Goal: Communication & Community: Answer question/provide support

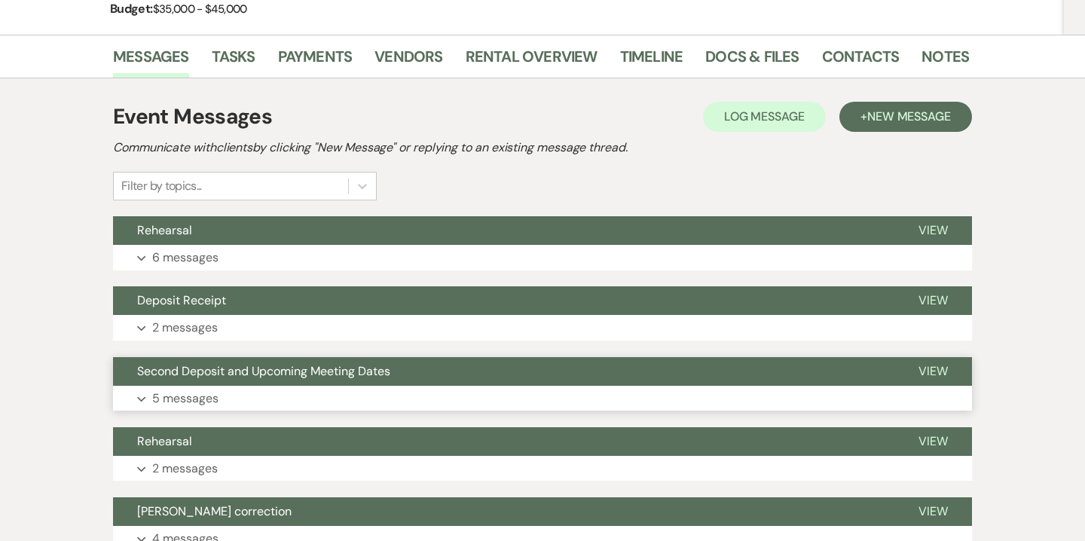
scroll to position [167, 0]
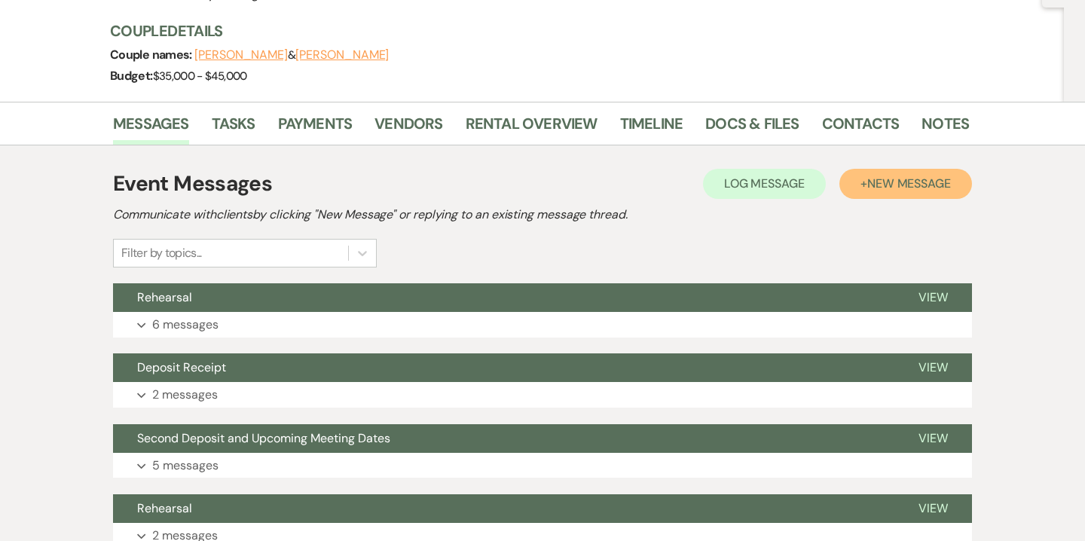
click at [900, 180] on span "New Message" at bounding box center [909, 184] width 84 height 16
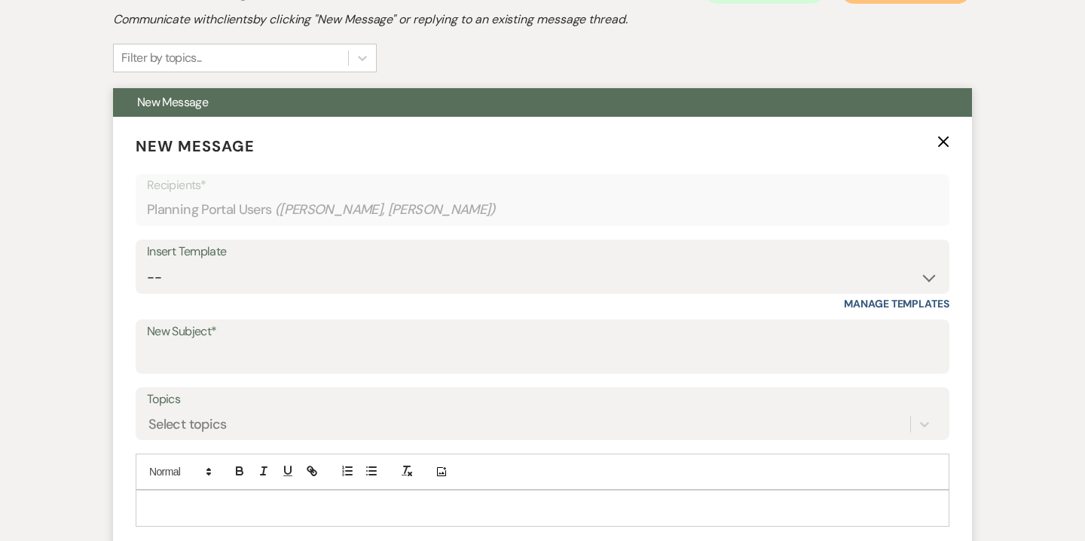
scroll to position [560, 0]
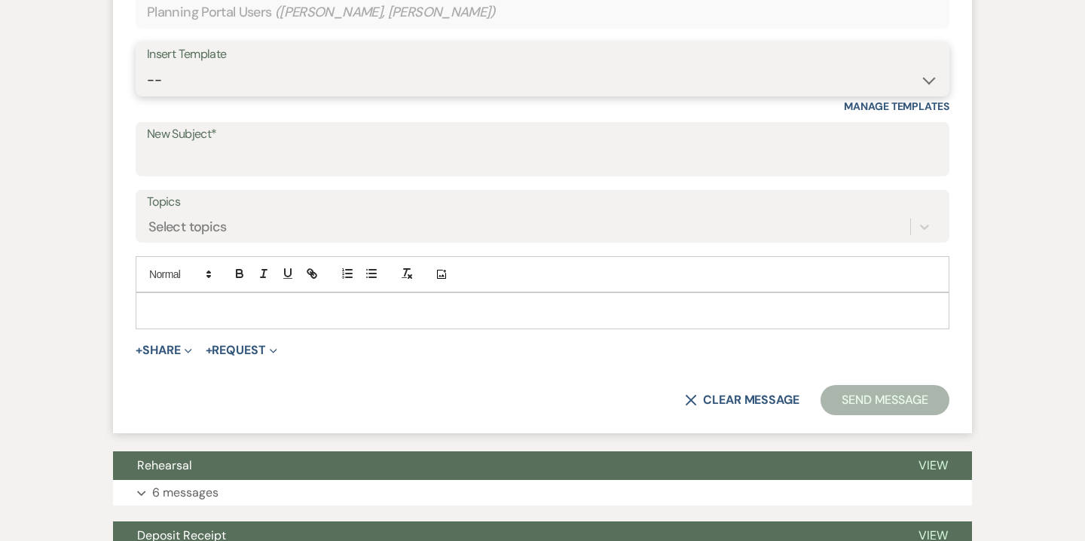
click at [550, 78] on select "-- Weven Planning Portal Introduction (Booked Events) 6-Month Check-in Review R…" at bounding box center [542, 80] width 791 height 29
select select "4564"
type input "Your Upcoming Menu Tasting"
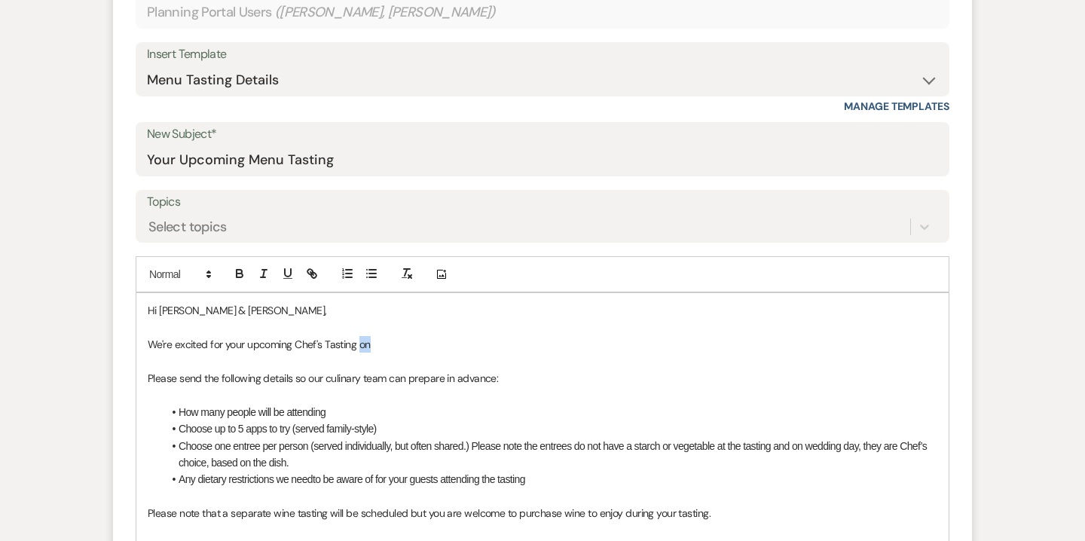
drag, startPoint x: 359, startPoint y: 345, endPoint x: 378, endPoint y: 347, distance: 19.7
click at [378, 347] on p "We're excited for your upcoming Chef's Tasting on" at bounding box center [543, 344] width 790 height 17
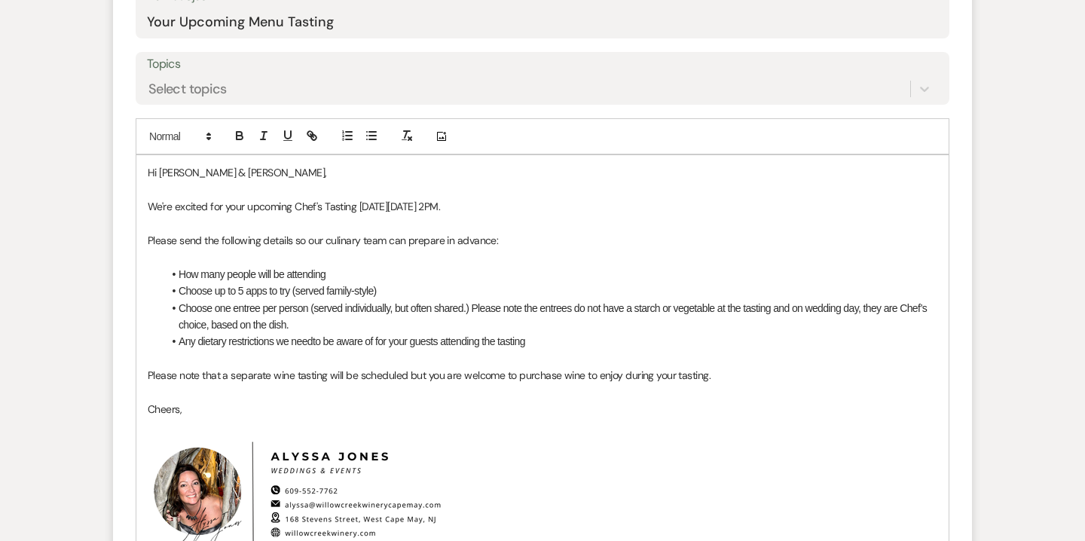
scroll to position [700, 0]
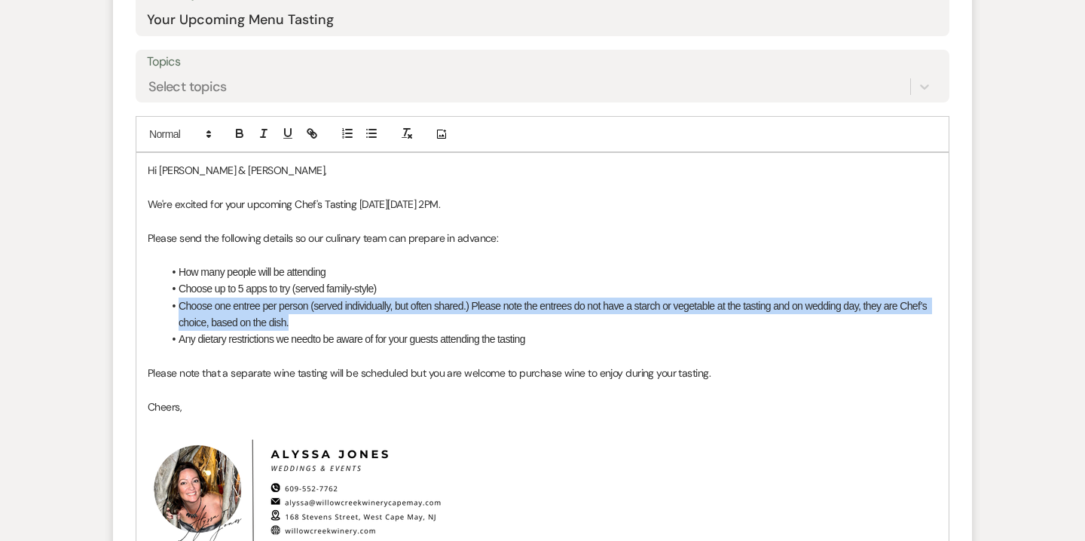
drag, startPoint x: 301, startPoint y: 320, endPoint x: 180, endPoint y: 307, distance: 121.3
click at [180, 307] on li "Choose one entree per person (served individually, but often shared.) Please no…" at bounding box center [550, 315] width 775 height 34
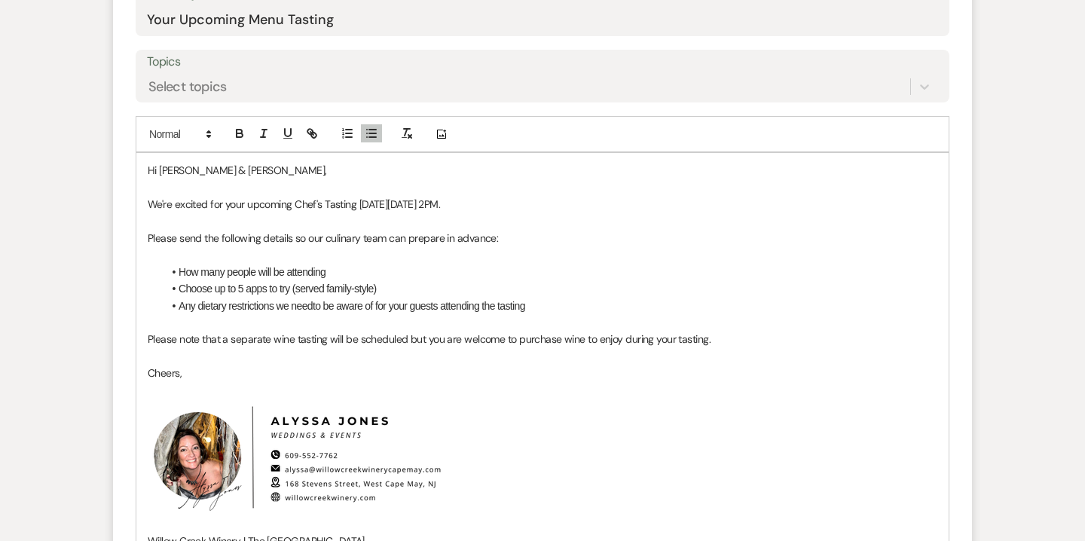
click at [248, 286] on li "Choose up to 5 apps to try (served family-style)" at bounding box center [550, 288] width 775 height 17
click at [408, 286] on li "Choose up to 5 apps to try (served family-style)" at bounding box center [550, 288] width 775 height 17
drag, startPoint x: 328, startPoint y: 341, endPoint x: 357, endPoint y: 340, distance: 29.4
click at [357, 340] on span "Please note that a separate wine tasting will be scheduled but you are welcome …" at bounding box center [429, 339] width 563 height 14
click at [427, 338] on span "Please note that a separate wine tasting is typically scheduled but you are wel…" at bounding box center [439, 339] width 582 height 14
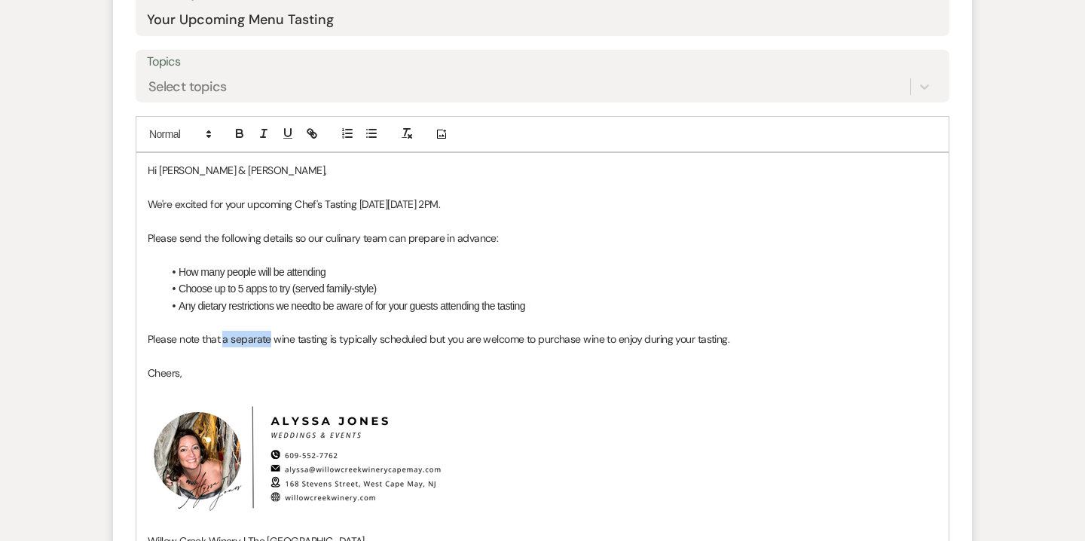
drag, startPoint x: 222, startPoint y: 339, endPoint x: 271, endPoint y: 339, distance: 49.0
click at [271, 339] on span "Please note that a separate wine tasting is typically scheduled but you are wel…" at bounding box center [439, 339] width 582 height 14
click at [400, 337] on span "Please note that your wine tasting is typically scheduled but you are welcome t…" at bounding box center [424, 339] width 553 height 14
click at [390, 287] on li "Choose up to 5 apps to try (served family-style)" at bounding box center [550, 288] width 775 height 17
click at [479, 287] on li "Choose up to 5 apps to try (served family-style) *If you'd like to try more, le…" at bounding box center [550, 288] width 775 height 17
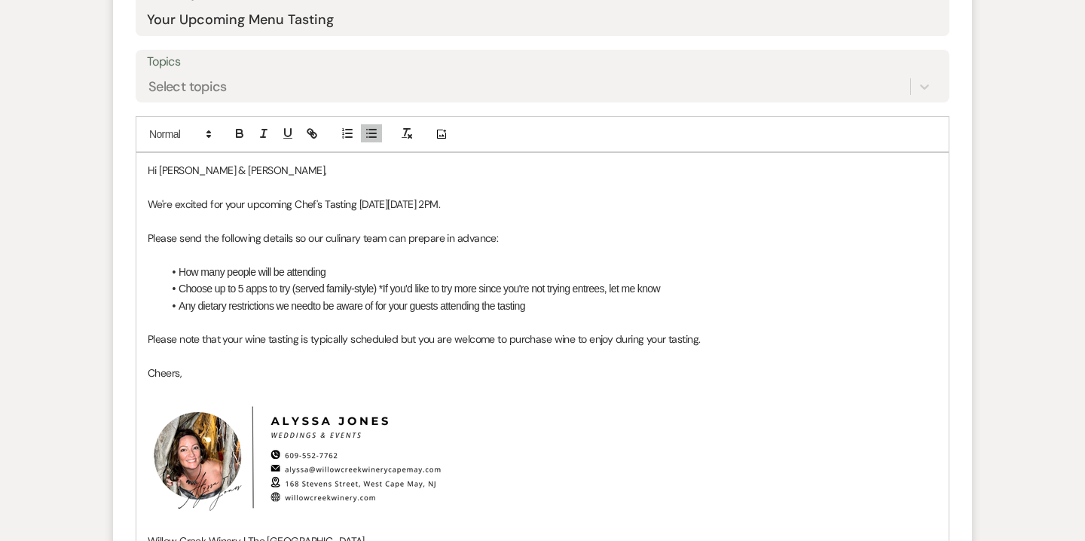
click at [676, 292] on li "Choose up to 5 apps to try (served family-style) *If you'd like to try more sin…" at bounding box center [550, 288] width 775 height 17
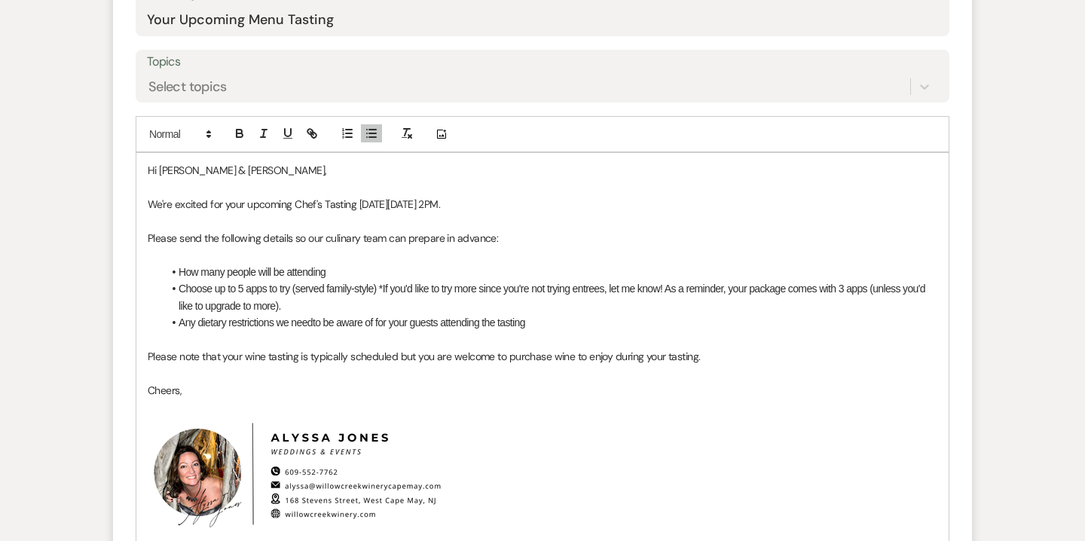
click at [401, 359] on span "Please note that your wine tasting is typically scheduled but you are welcome t…" at bounding box center [424, 357] width 553 height 14
click at [577, 288] on li "Choose up to 5 apps to try (served family-style) *If you'd like to try more sin…" at bounding box center [550, 297] width 775 height 34
click at [560, 358] on span "Please note that your wine tasting is typically scheduled separately, but you a…" at bounding box center [450, 357] width 604 height 14
drag, startPoint x: 401, startPoint y: 356, endPoint x: 445, endPoint y: 356, distance: 44.5
click at [445, 356] on span "Please note that your wine tasting is typically scheduled separately, but you a…" at bounding box center [450, 357] width 604 height 14
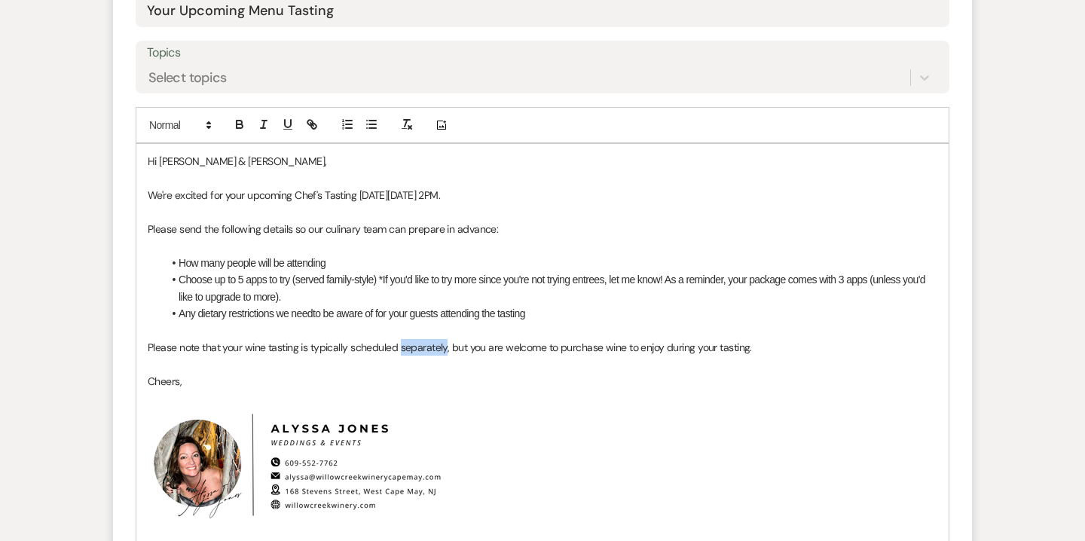
scroll to position [717, 0]
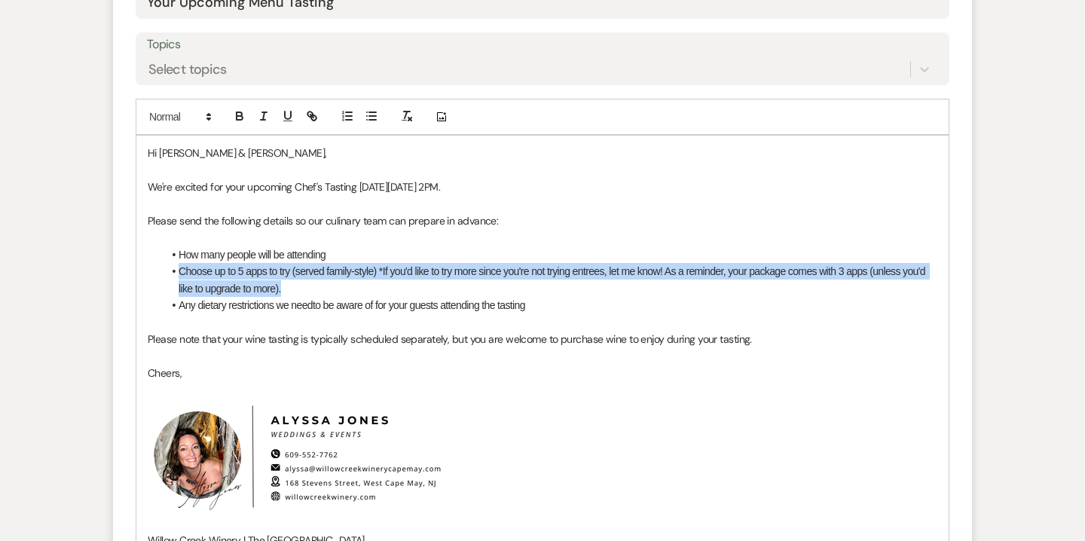
drag, startPoint x: 176, startPoint y: 274, endPoint x: 289, endPoint y: 286, distance: 113.7
click at [289, 286] on li "Choose up to 5 apps to try (served family-style) *If you'd like to try more sin…" at bounding box center [550, 280] width 775 height 34
copy li "Choose up to 5 apps to try (served family-style) *If you'd like to try more sin…"
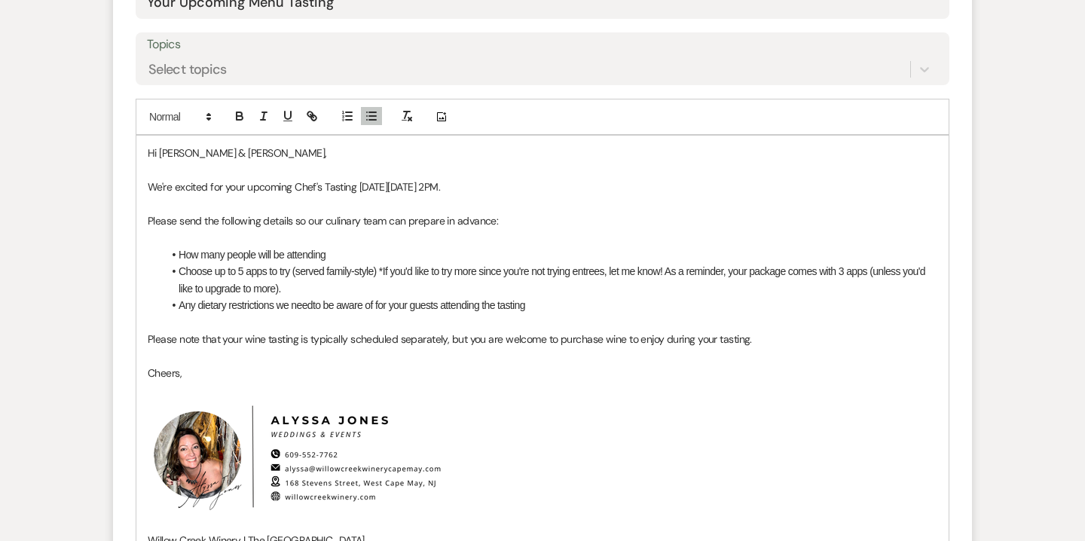
click at [314, 334] on span "Please note that your wine tasting is typically scheduled separately, but you a…" at bounding box center [450, 339] width 604 height 14
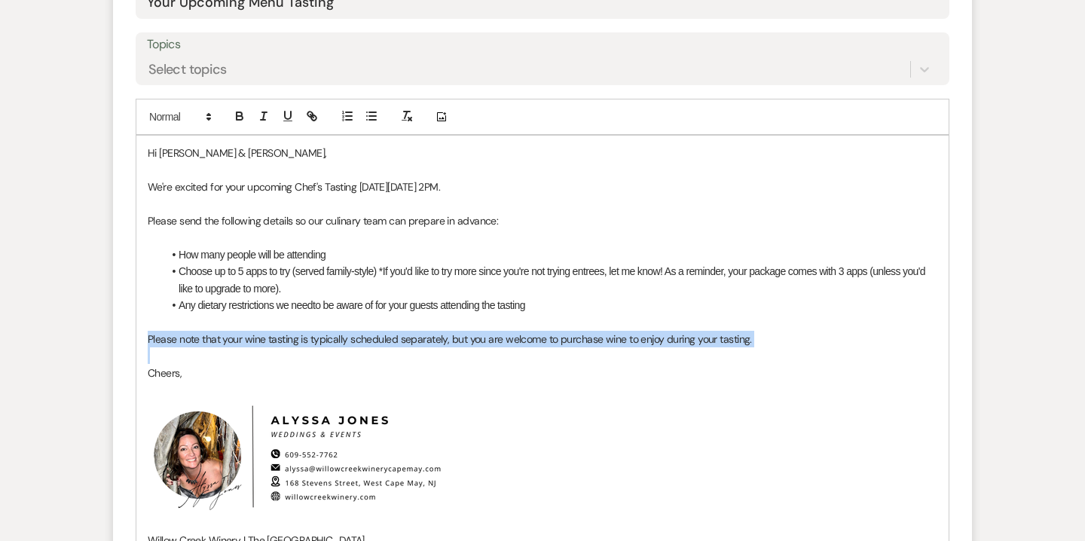
click at [314, 334] on span "Please note that your wine tasting is typically scheduled separately, but you a…" at bounding box center [450, 339] width 604 height 14
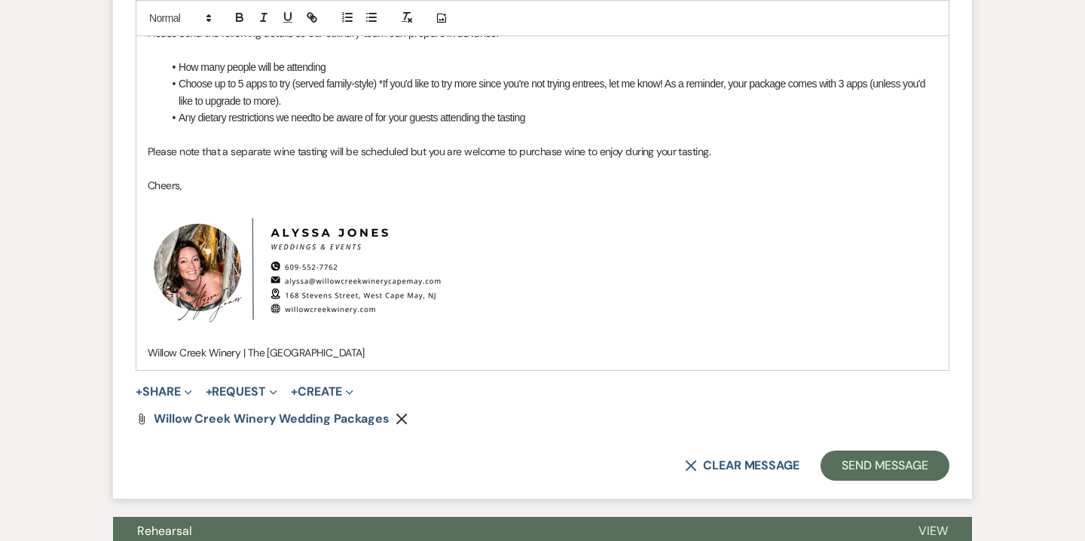
scroll to position [901, 0]
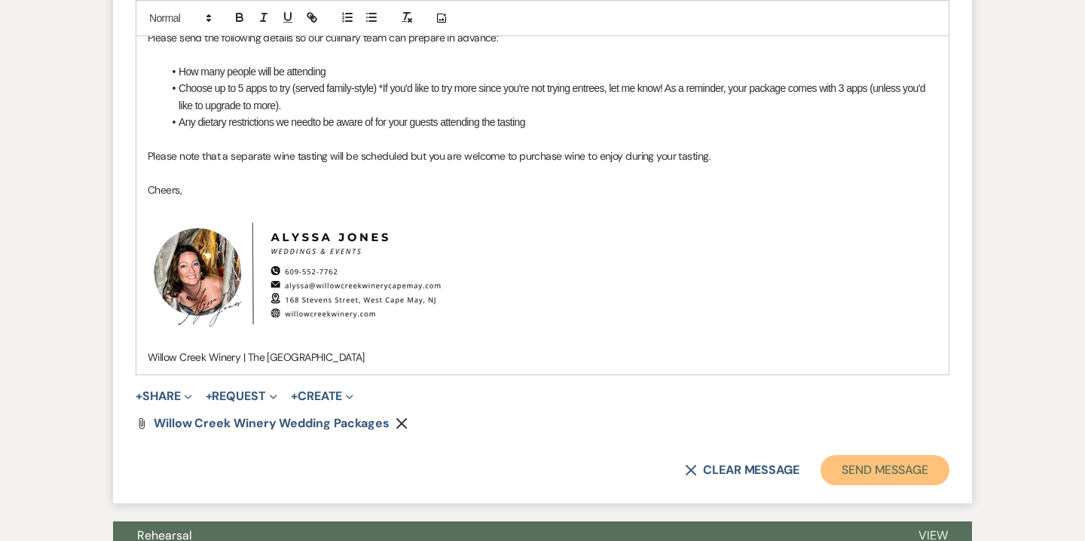
click at [856, 474] on button "Send Message" at bounding box center [885, 470] width 129 height 30
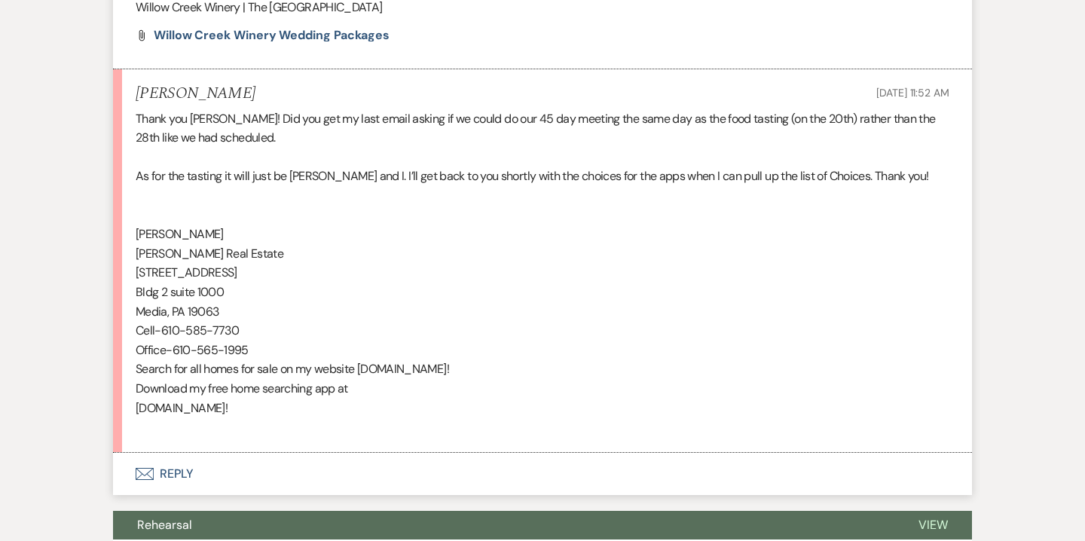
scroll to position [950, 0]
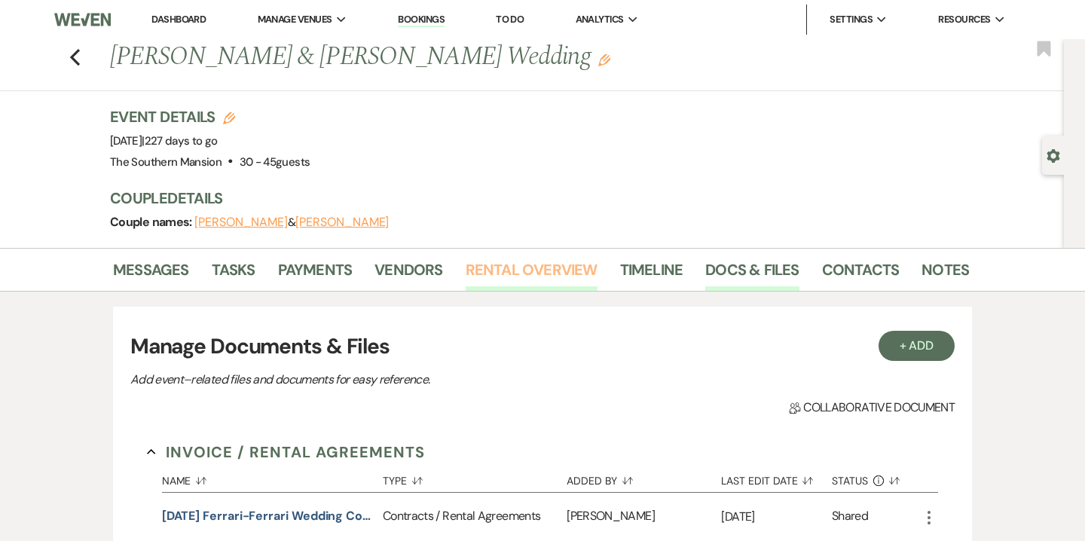
click at [534, 277] on link "Rental Overview" at bounding box center [532, 274] width 132 height 33
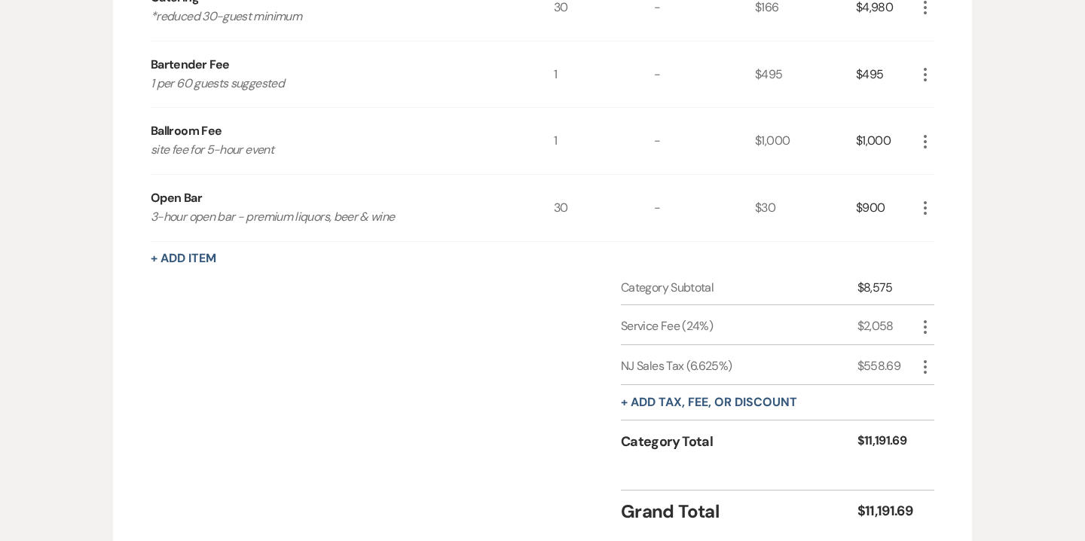
scroll to position [616, 0]
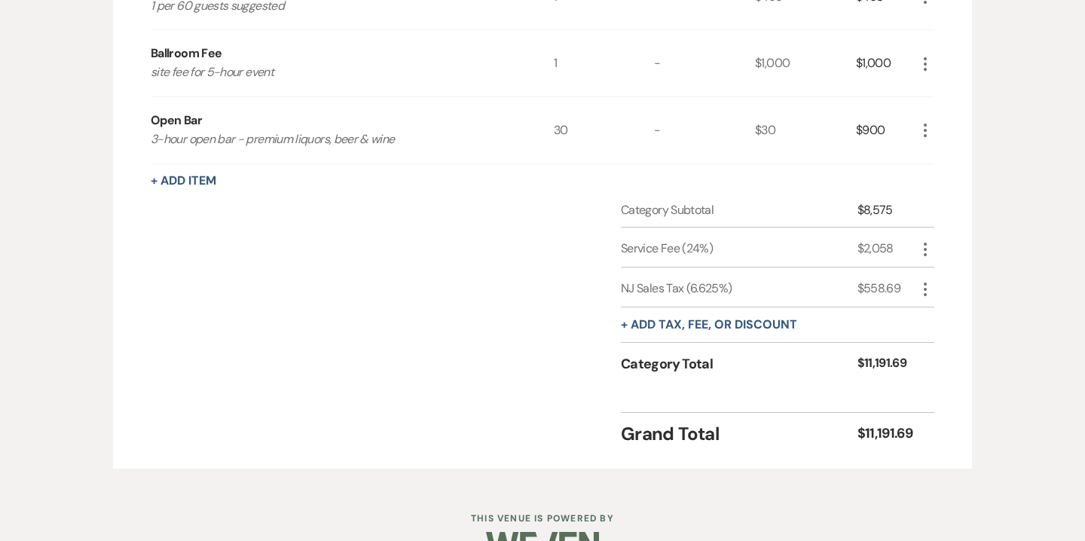
click at [891, 358] on div "$11,191.69" at bounding box center [887, 364] width 59 height 20
copy div "$11,191.69"
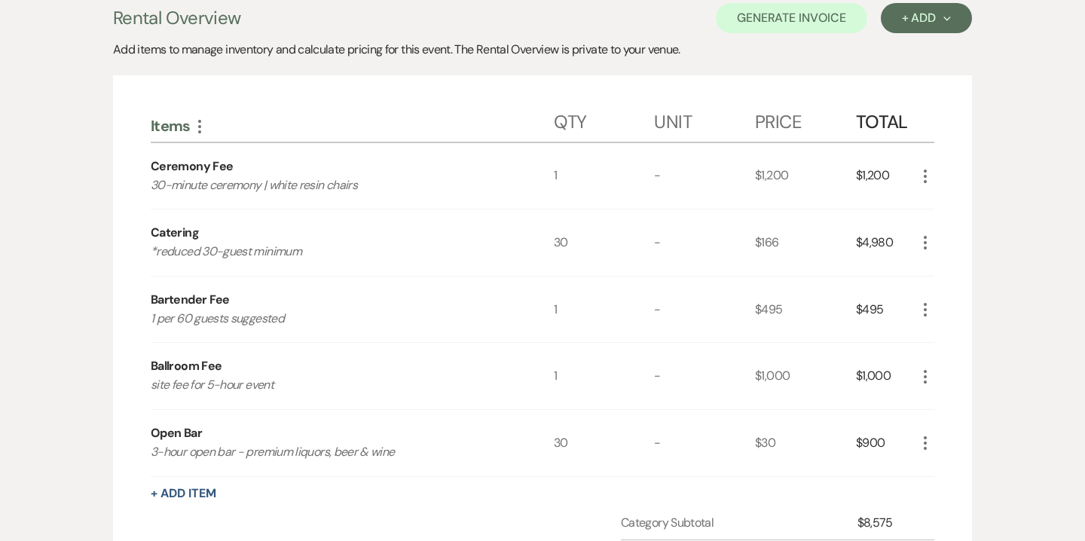
scroll to position [0, 0]
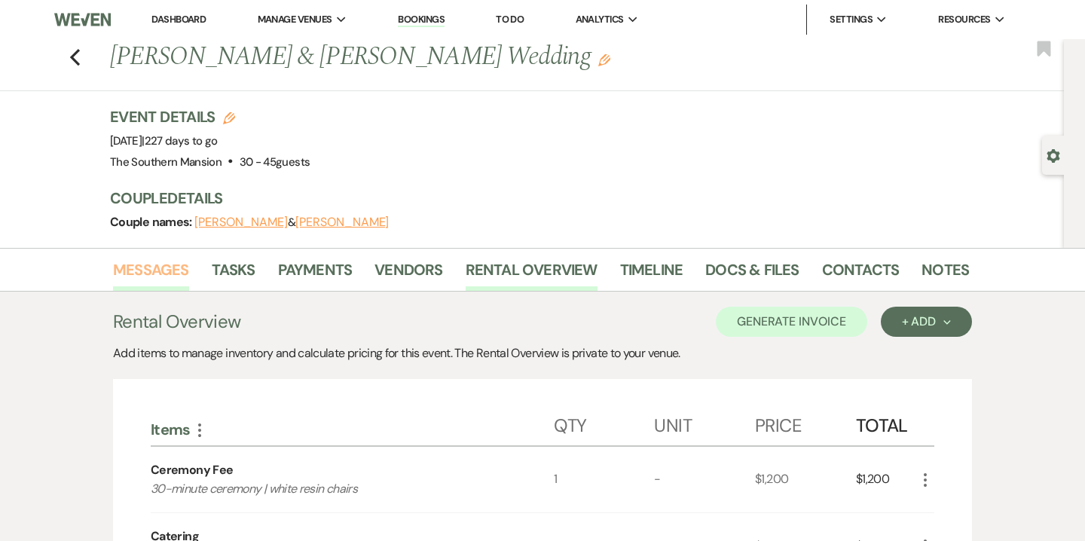
click at [176, 276] on link "Messages" at bounding box center [151, 274] width 76 height 33
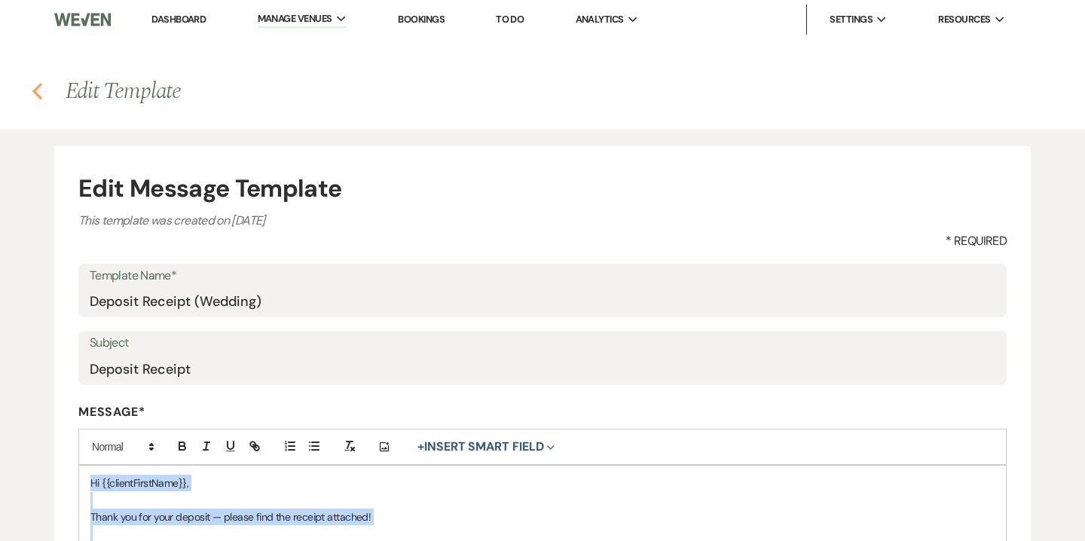
click at [39, 88] on icon "Previous" at bounding box center [37, 91] width 11 height 18
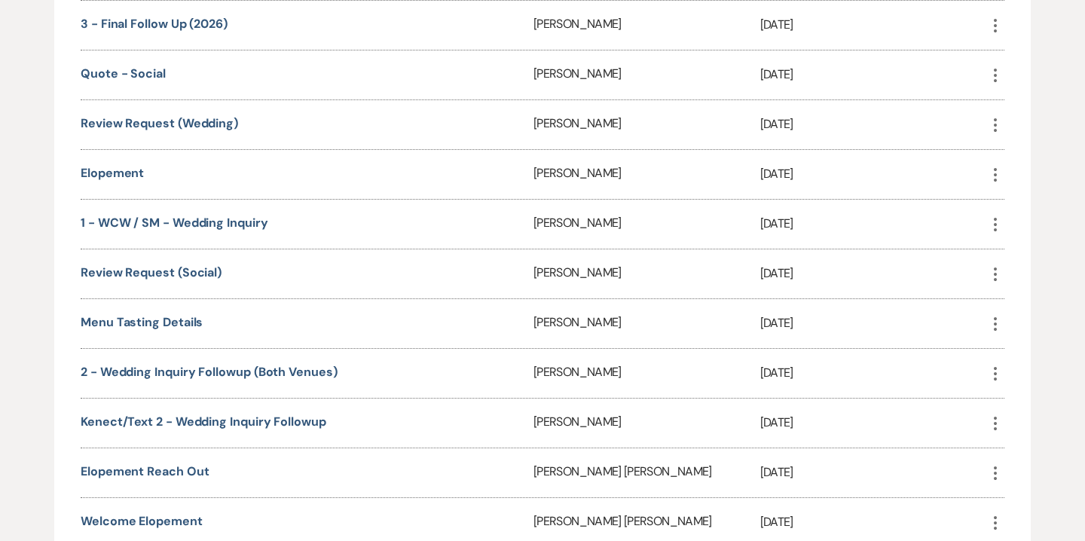
scroll to position [2329, 0]
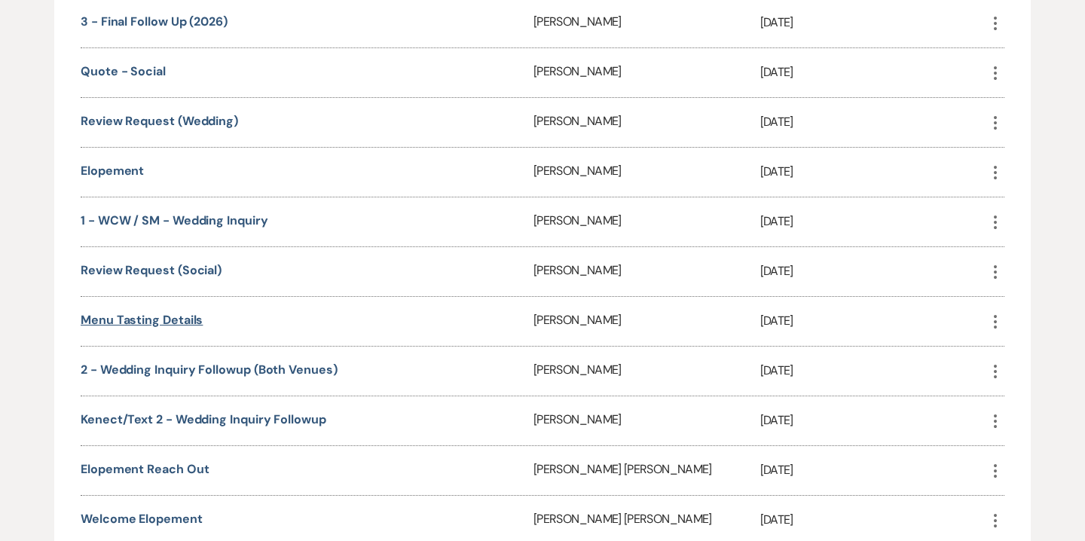
click at [167, 312] on link "Menu Tasting Details" at bounding box center [142, 320] width 122 height 16
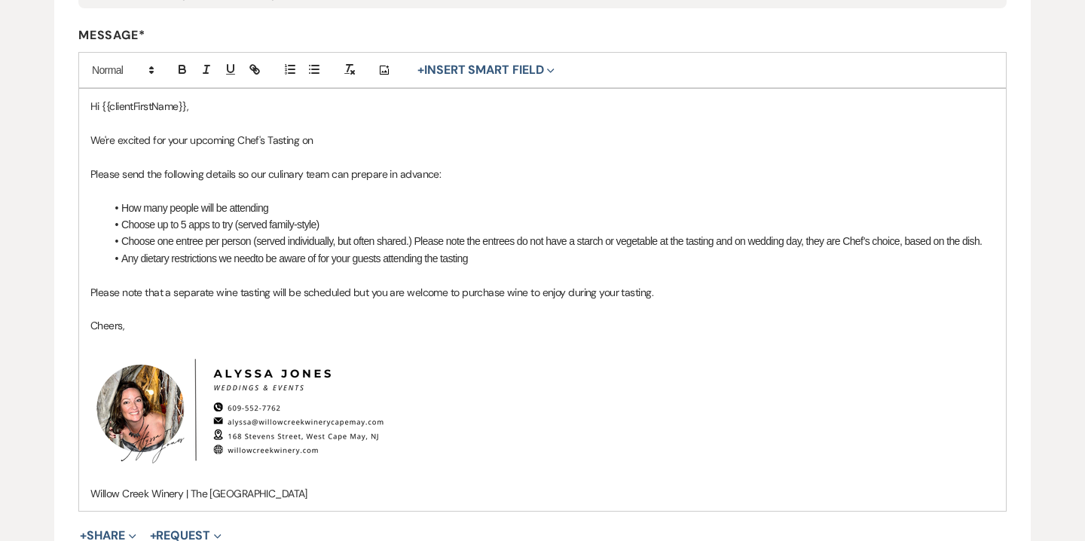
scroll to position [380, 0]
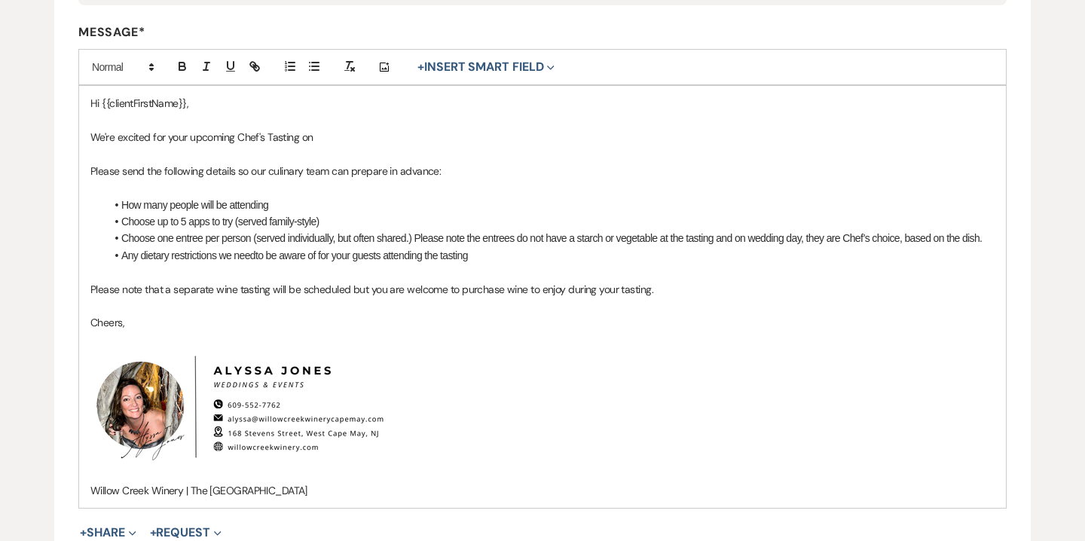
click at [382, 289] on span "Please note that a separate wine tasting will be scheduled but you are welcome …" at bounding box center [371, 290] width 563 height 14
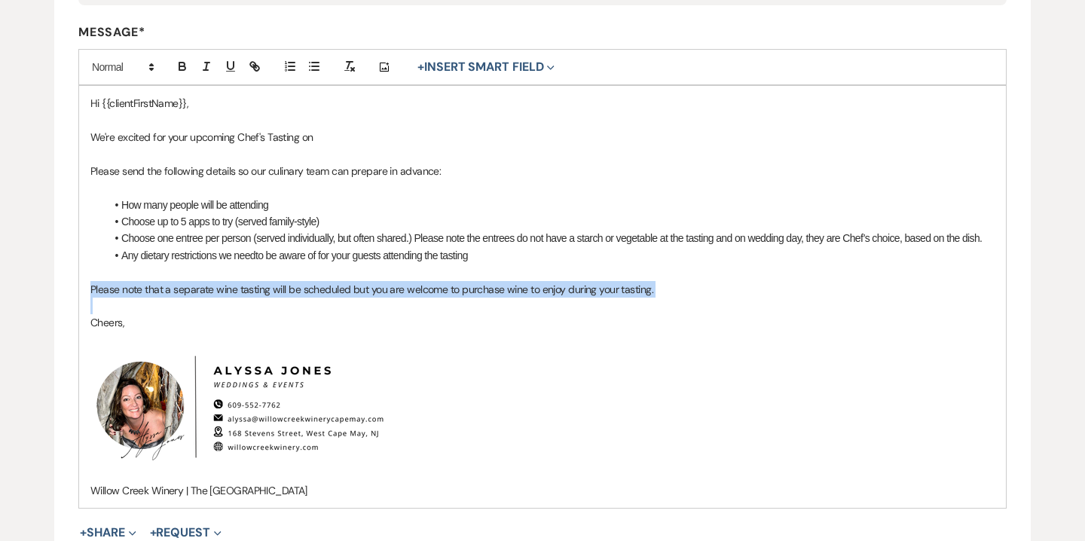
click at [382, 289] on span "Please note that a separate wine tasting will be scheduled but you are welcome …" at bounding box center [371, 290] width 563 height 14
copy span "Please note that a separate wine tasting will be scheduled but you are welcome …"
